Goal: Information Seeking & Learning: Learn about a topic

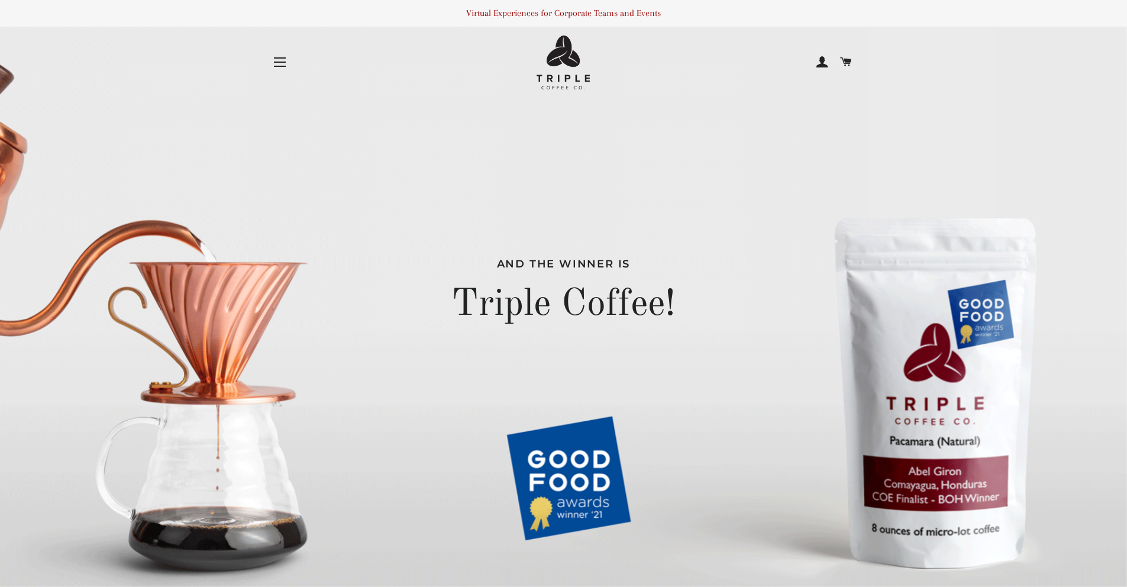
click at [591, 479] on div "And the winner is Triple Coffee!" at bounding box center [563, 293] width 585 height 587
click at [271, 60] on button "Site navigation" at bounding box center [280, 62] width 30 height 30
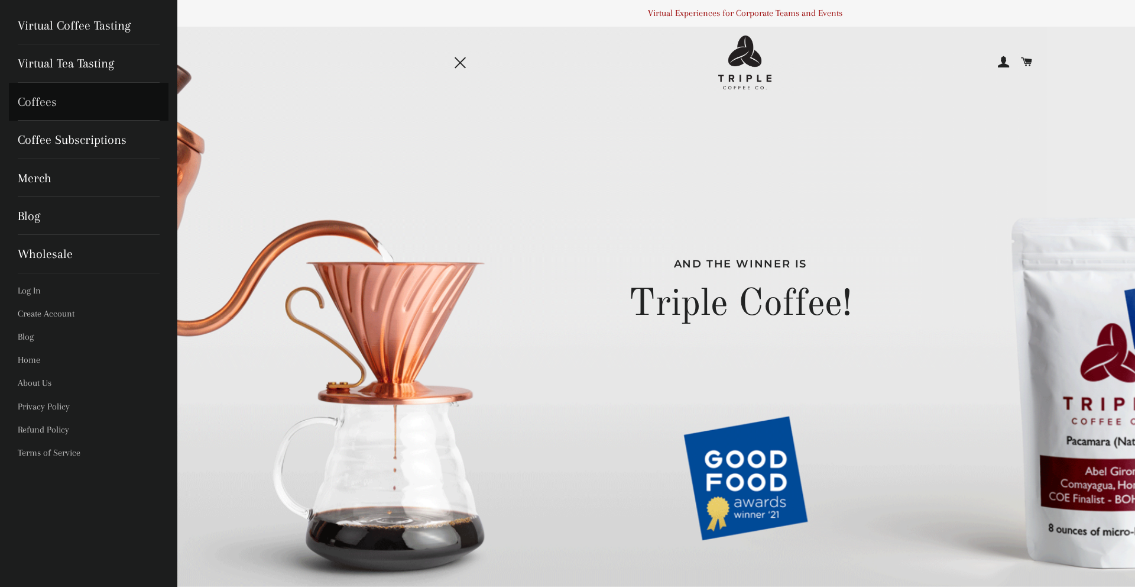
click at [101, 108] on link "Coffees" at bounding box center [89, 102] width 160 height 38
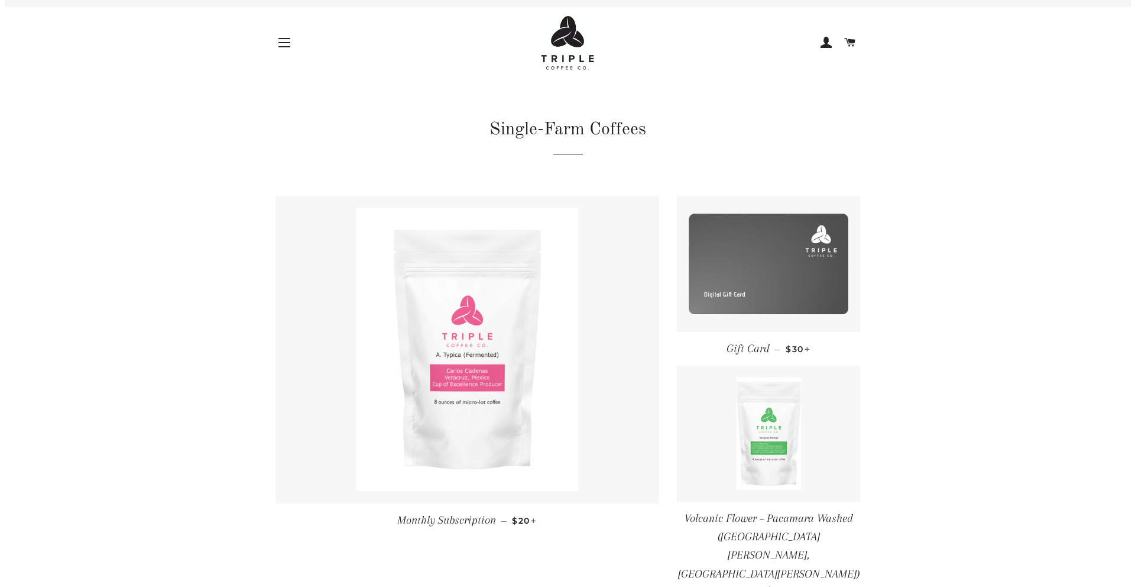
scroll to position [7, 0]
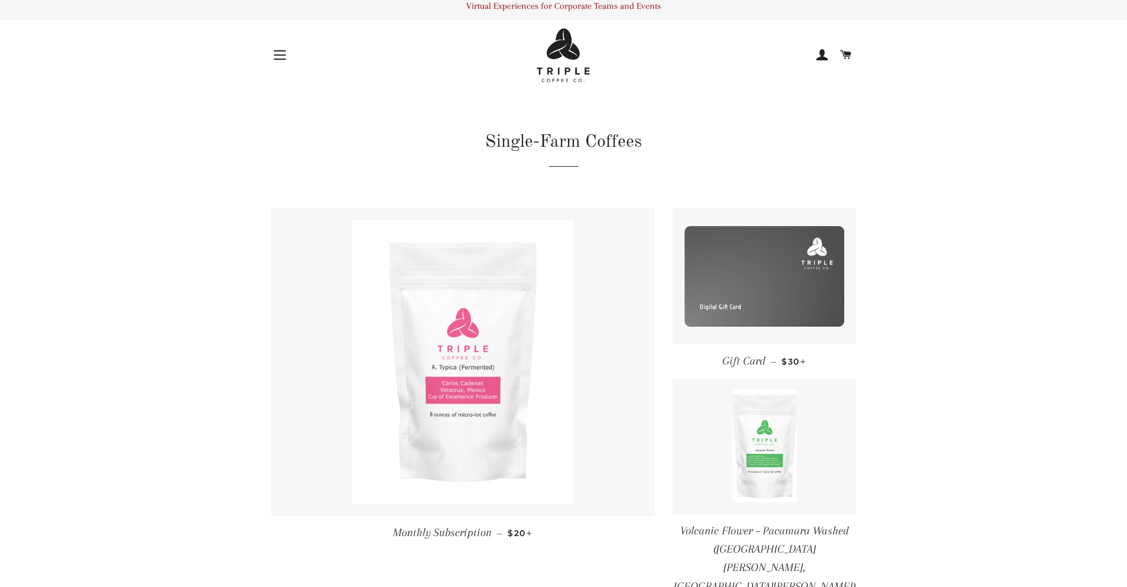
click at [277, 52] on button "Site navigation" at bounding box center [280, 55] width 30 height 30
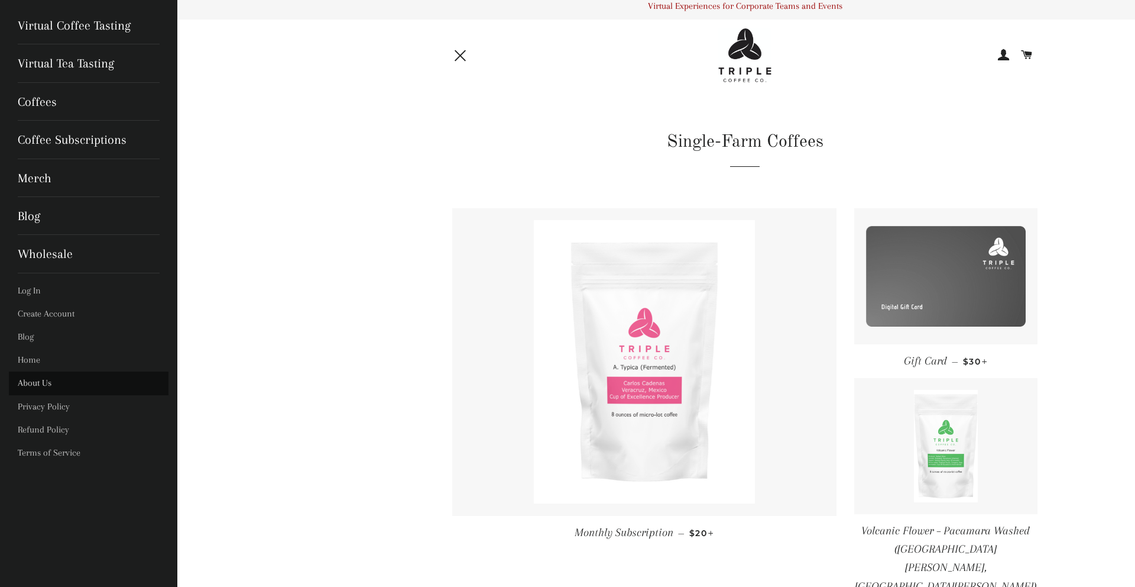
click at [41, 383] on link "About Us" at bounding box center [89, 382] width 160 height 23
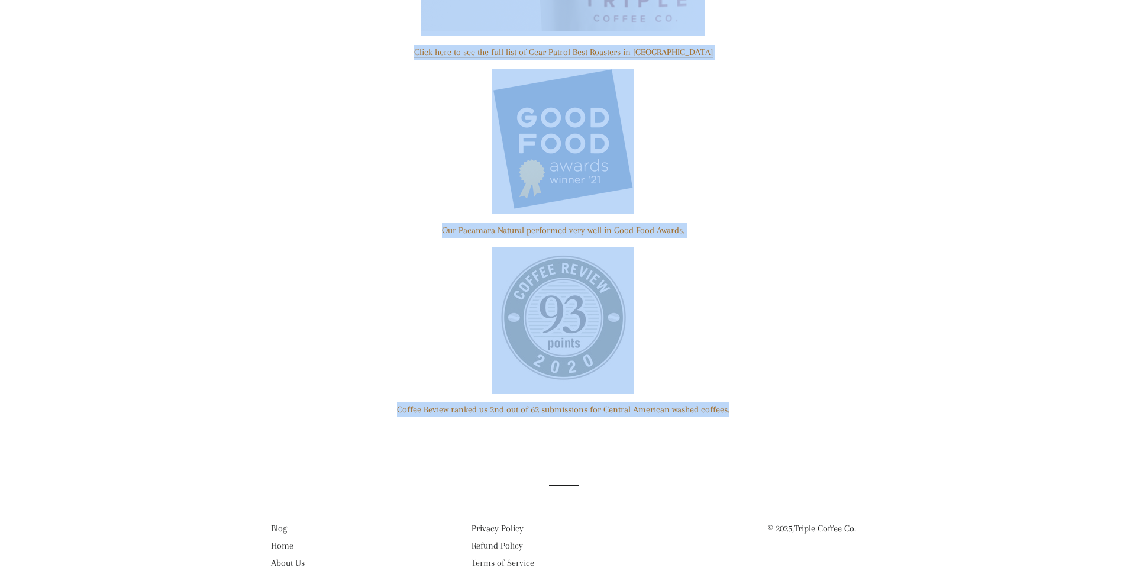
scroll to position [771, 0]
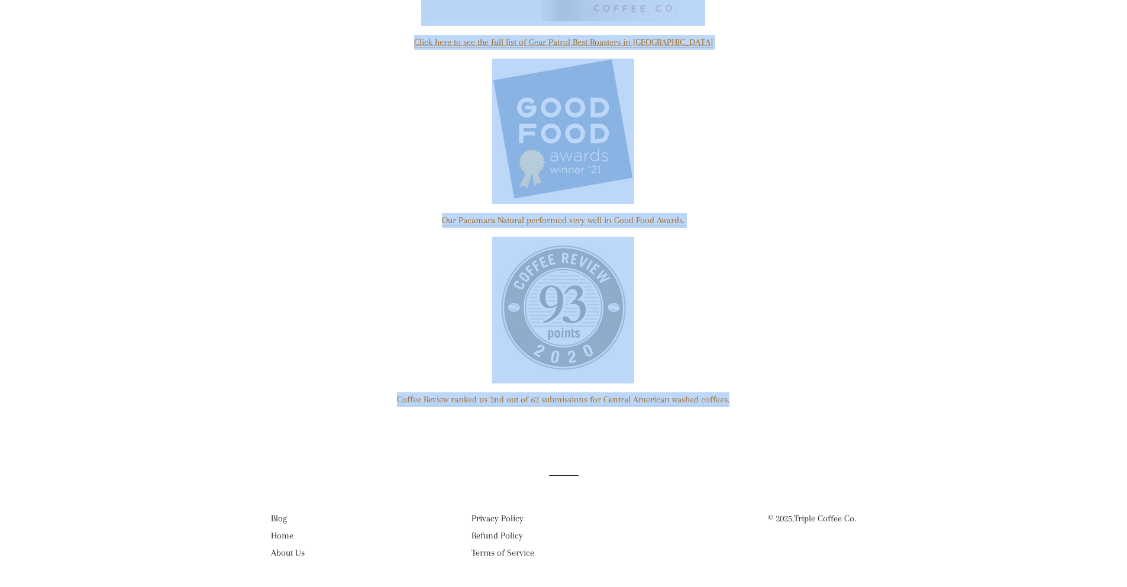
drag, startPoint x: 1135, startPoint y: 89, endPoint x: 1135, endPoint y: 461, distance: 371.4
click at [282, 519] on link "Blog" at bounding box center [279, 518] width 16 height 11
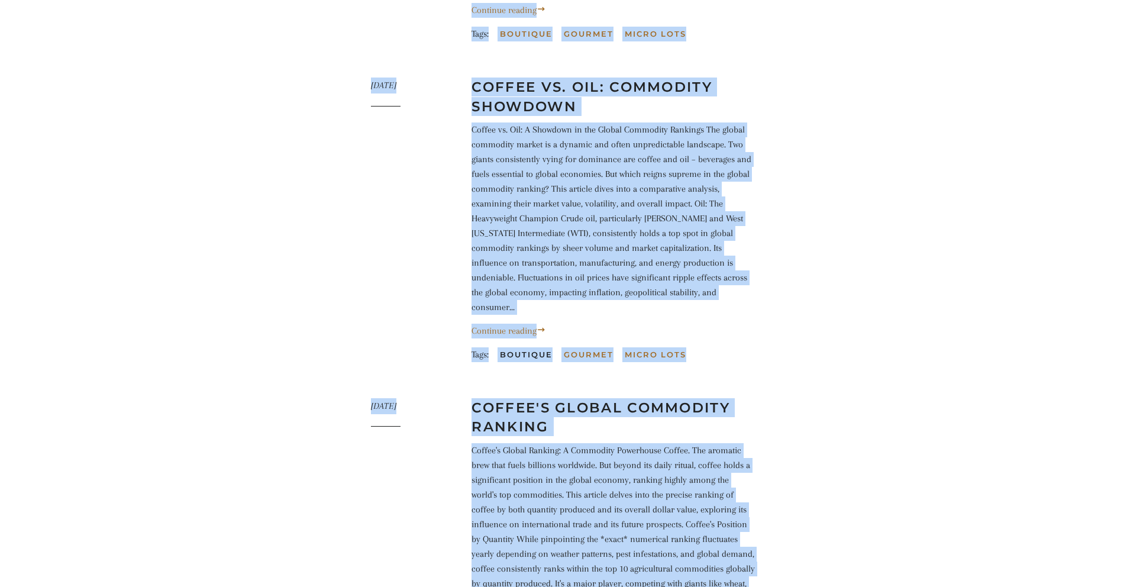
scroll to position [821, 0]
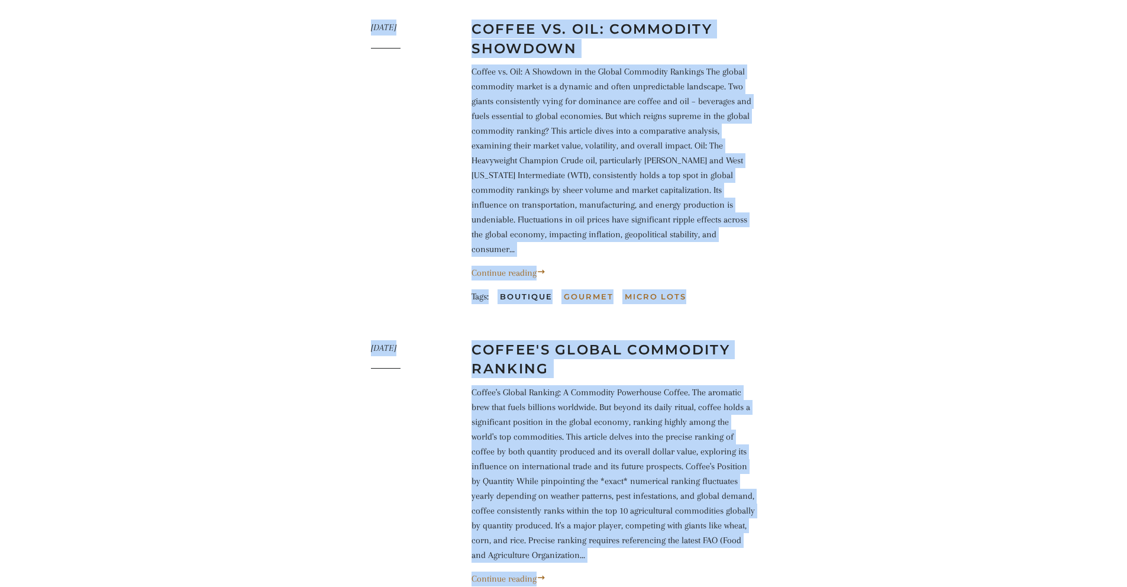
drag, startPoint x: 523, startPoint y: 397, endPoint x: 538, endPoint y: 582, distance: 185.7
click at [538, 577] on div "News RSS March 20, 2025 Puebla Coffee: Taste, Tradition, Terroir Continue readi…" at bounding box center [554, 134] width 503 height 1639
